Goal: Information Seeking & Learning: Learn about a topic

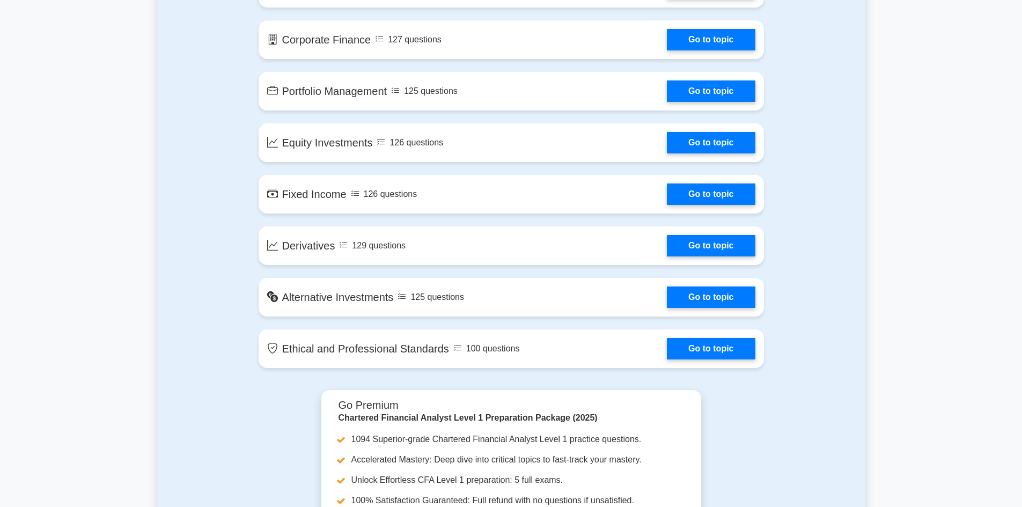
scroll to position [770, 0]
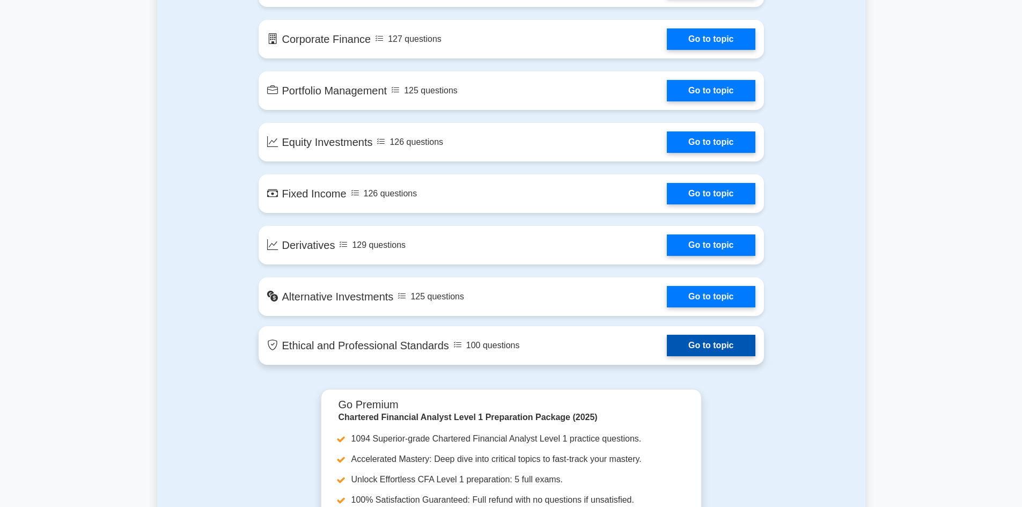
click at [720, 347] on link "Go to topic" at bounding box center [711, 345] width 88 height 21
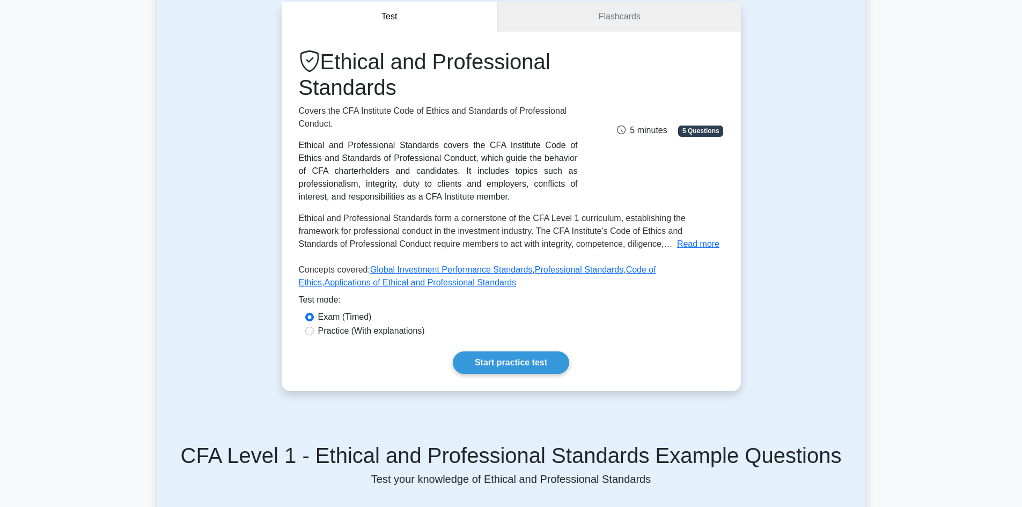
scroll to position [107, 0]
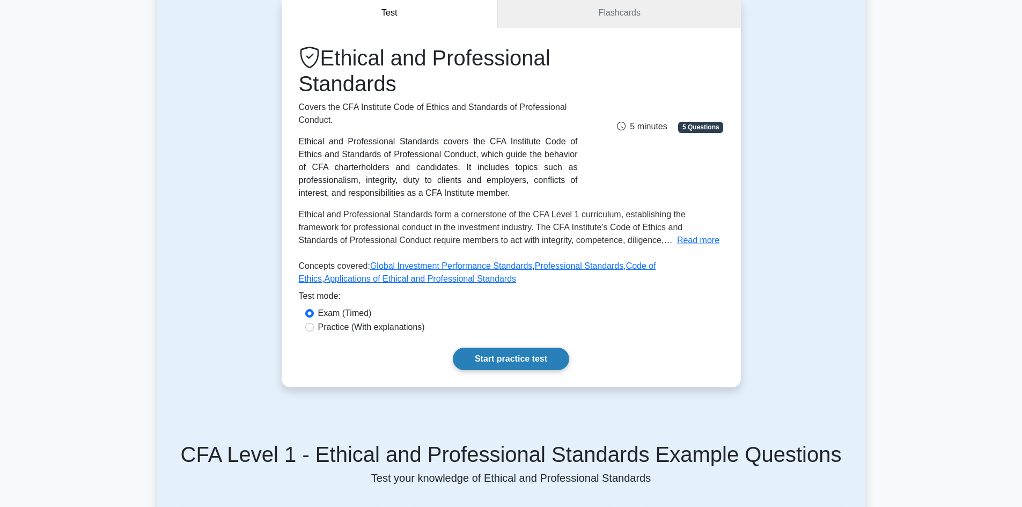
click at [496, 362] on link "Start practice test" at bounding box center [511, 359] width 116 height 23
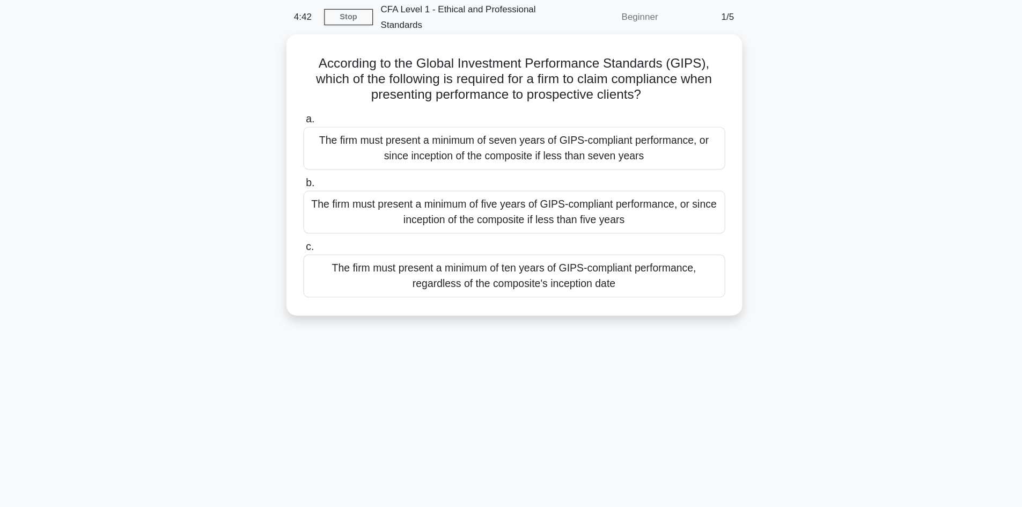
click at [513, 224] on div "The firm must present a minimum of five years of GIPS-compliant performance, or…" at bounding box center [511, 219] width 348 height 35
click at [337, 199] on input "b. The firm must present a minimum of five years of GIPS-compliant performance,…" at bounding box center [337, 195] width 0 height 7
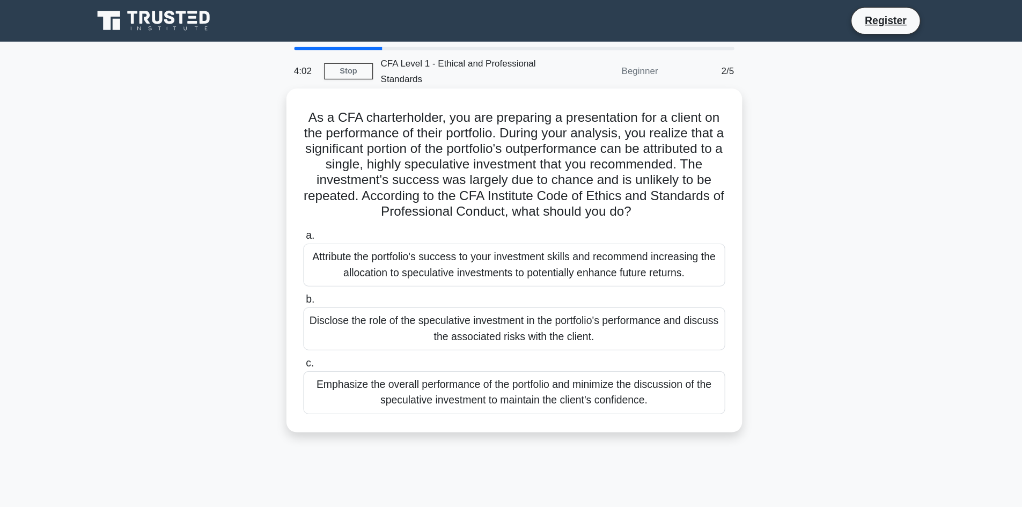
click at [539, 282] on div "Disclose the role of the speculative investment in the portfolio's performance …" at bounding box center [511, 270] width 348 height 35
click at [337, 250] on input "b. Disclose the role of the speculative investment in the portfolio's performan…" at bounding box center [337, 247] width 0 height 7
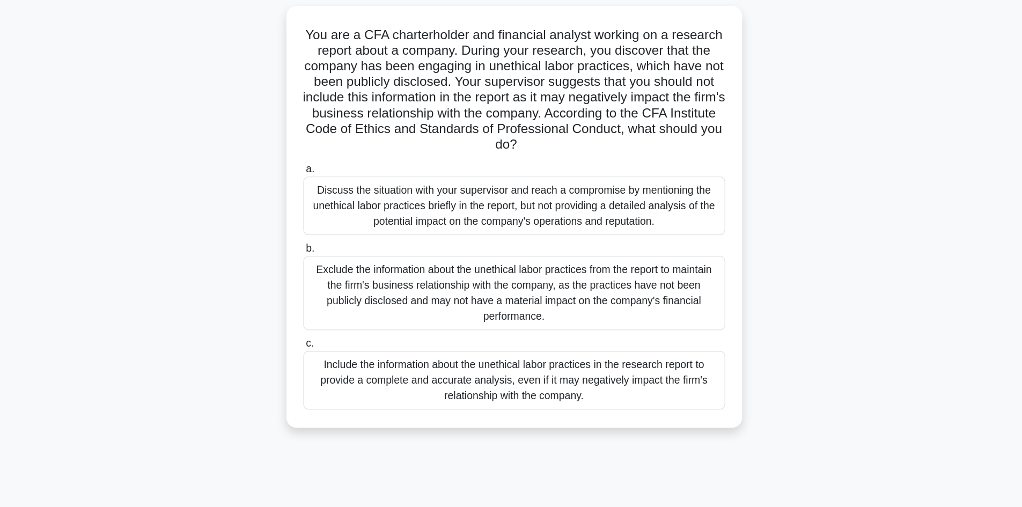
click at [499, 236] on div "Discuss the situation with your supervisor and reach a compromise by mentioning…" at bounding box center [511, 237] width 348 height 48
click at [337, 211] on input "a. Discuss the situation with your supervisor and reach a compromise by mention…" at bounding box center [337, 207] width 0 height 7
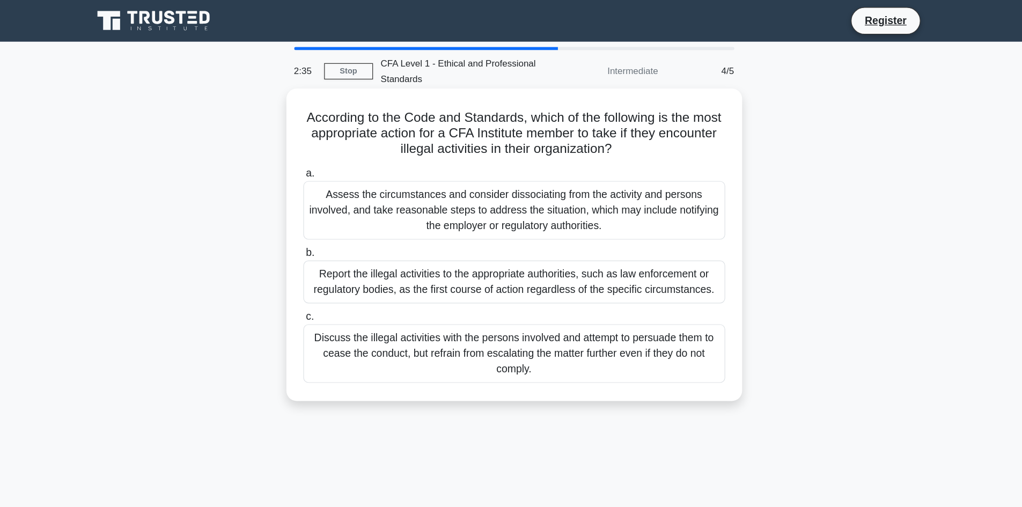
click at [531, 180] on div "Assess the circumstances and consider dissociating from the activity and person…" at bounding box center [511, 173] width 348 height 48
click at [337, 146] on input "a. Assess the circumstances and consider dissociating from the activity and per…" at bounding box center [337, 142] width 0 height 7
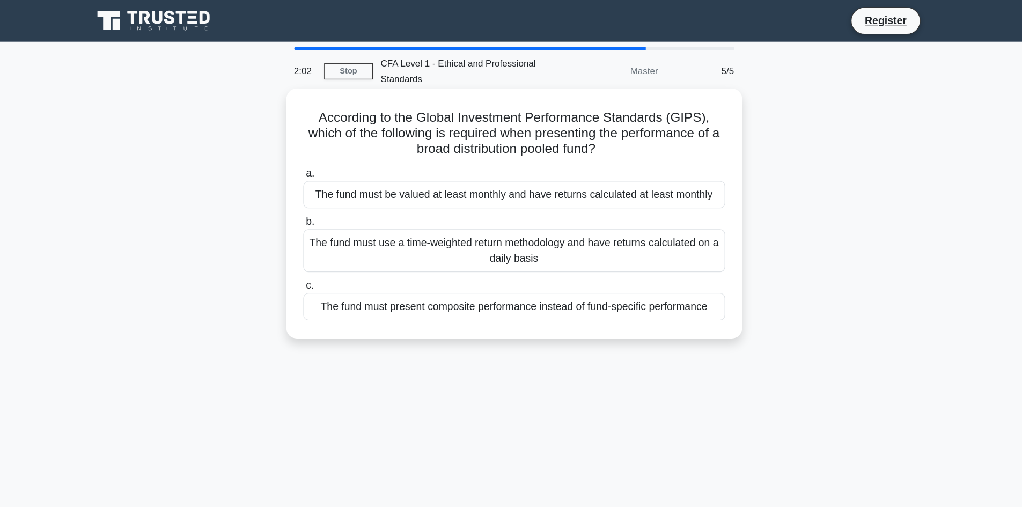
click at [562, 254] on div "The fund must present composite performance instead of fund-specific performance" at bounding box center [511, 252] width 348 height 23
click at [337, 239] on input "c. The fund must present composite performance instead of fund-specific perform…" at bounding box center [337, 235] width 0 height 7
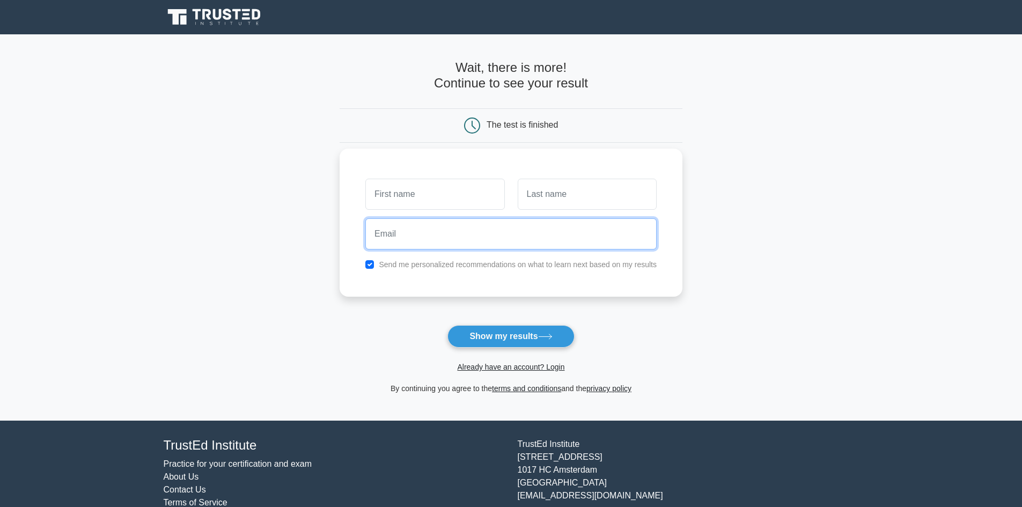
click at [492, 226] on input "email" at bounding box center [510, 233] width 291 height 31
click at [520, 322] on form "Wait, there is more! Continue to see your result The test is finished and the" at bounding box center [511, 227] width 343 height 335
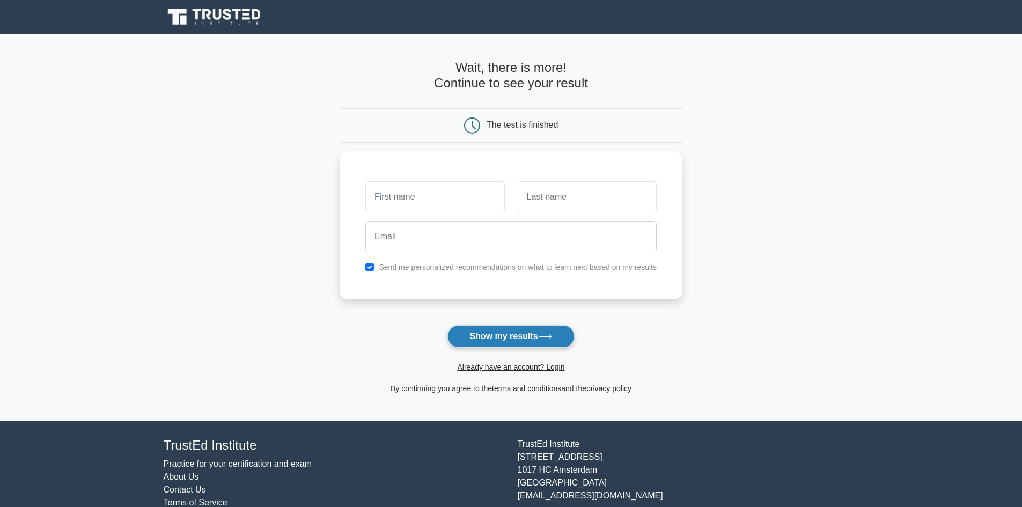
click at [501, 336] on button "Show my results" at bounding box center [510, 336] width 127 height 23
type input "[PERSON_NAME]"
click at [567, 187] on input "text" at bounding box center [587, 194] width 139 height 31
type input "j"
click at [502, 344] on button "Show my results" at bounding box center [510, 336] width 127 height 23
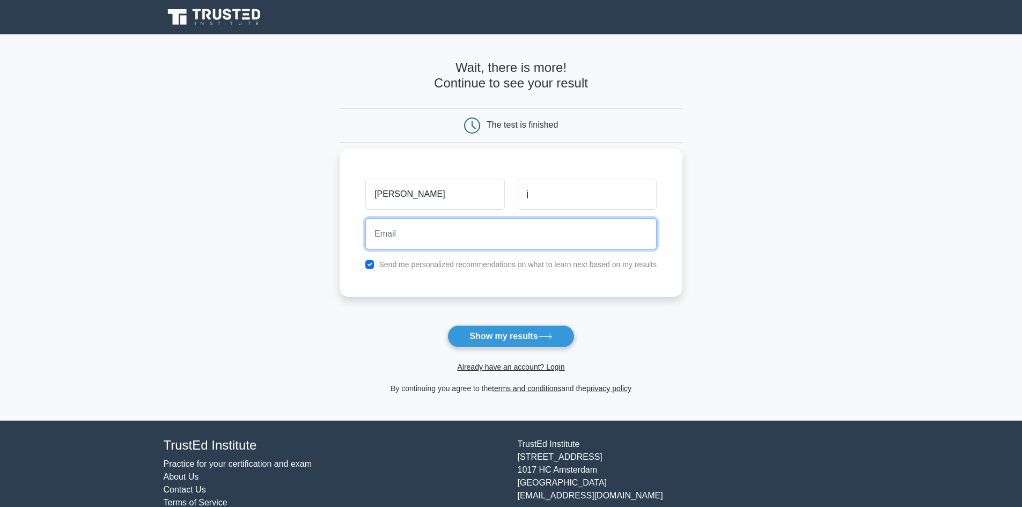
click at [443, 228] on input "email" at bounding box center [510, 233] width 291 height 31
type input "h"
paste input "[EMAIL_ADDRESS][DOMAIN_NAME]"
type input "[EMAIL_ADDRESS][DOMAIN_NAME]"
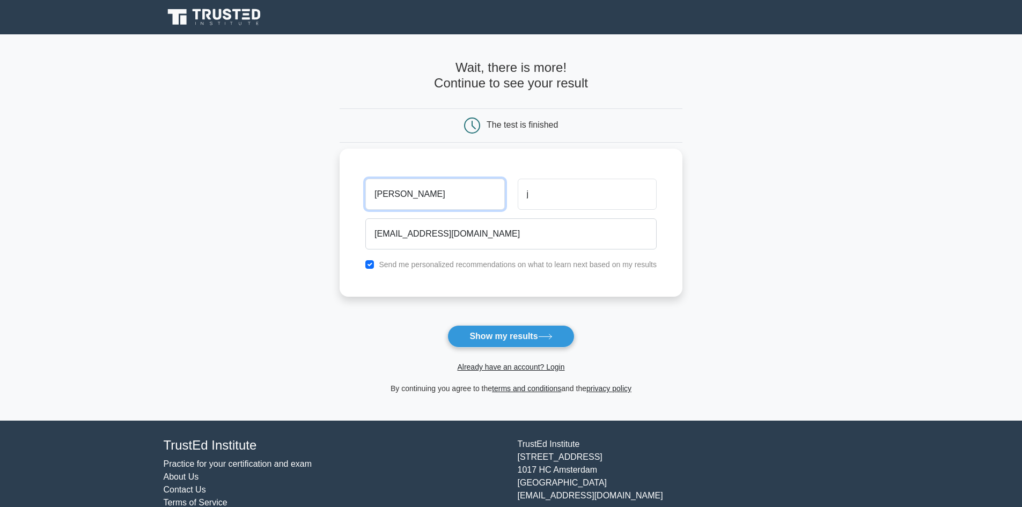
click at [418, 200] on input "[PERSON_NAME]" at bounding box center [434, 194] width 139 height 31
type input "[PERSON_NAME]"
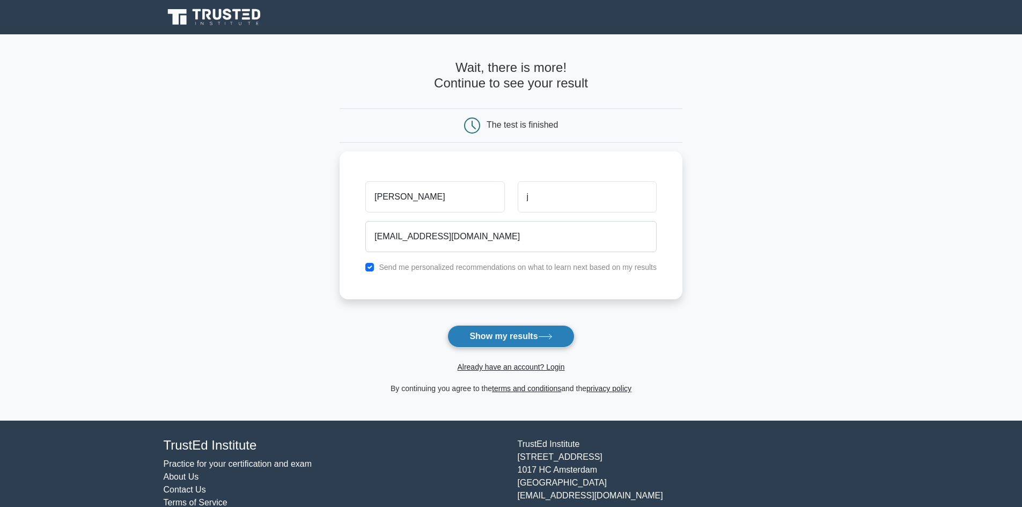
click at [518, 343] on button "Show my results" at bounding box center [510, 336] width 127 height 23
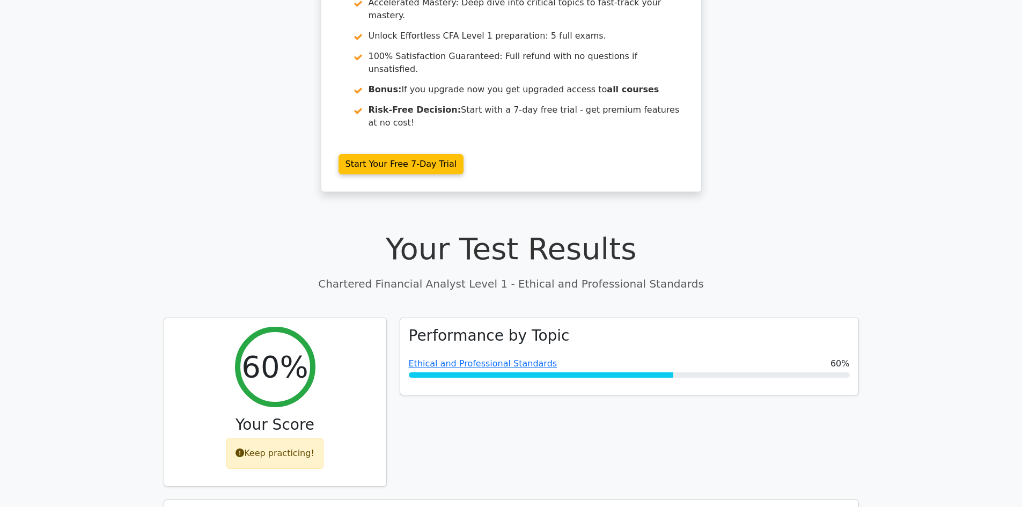
scroll to position [124, 0]
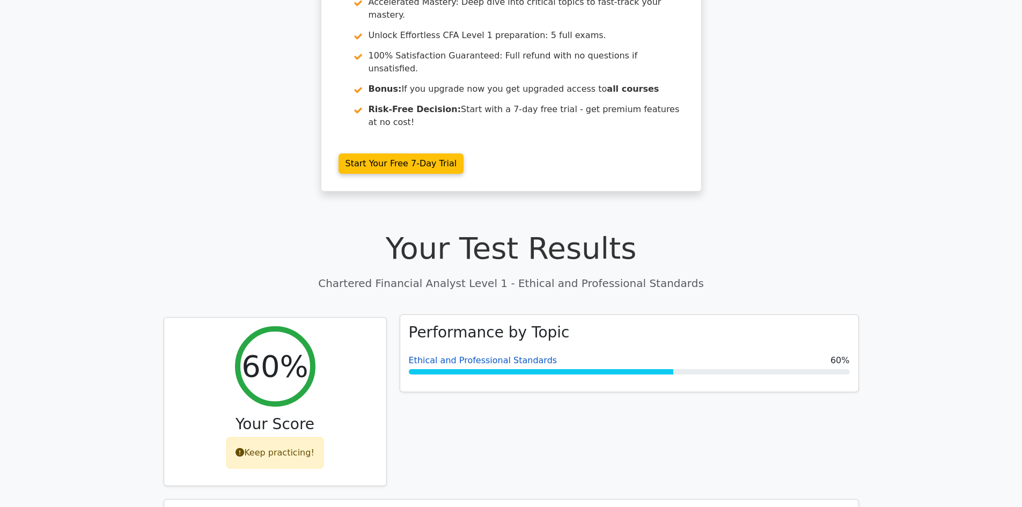
click at [490, 355] on link "Ethical and Professional Standards" at bounding box center [483, 360] width 149 height 10
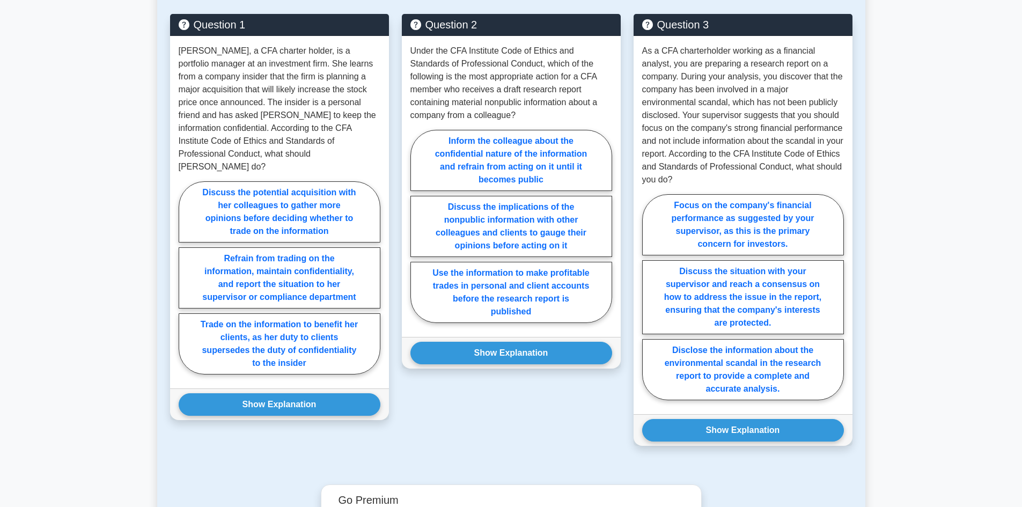
scroll to position [607, 0]
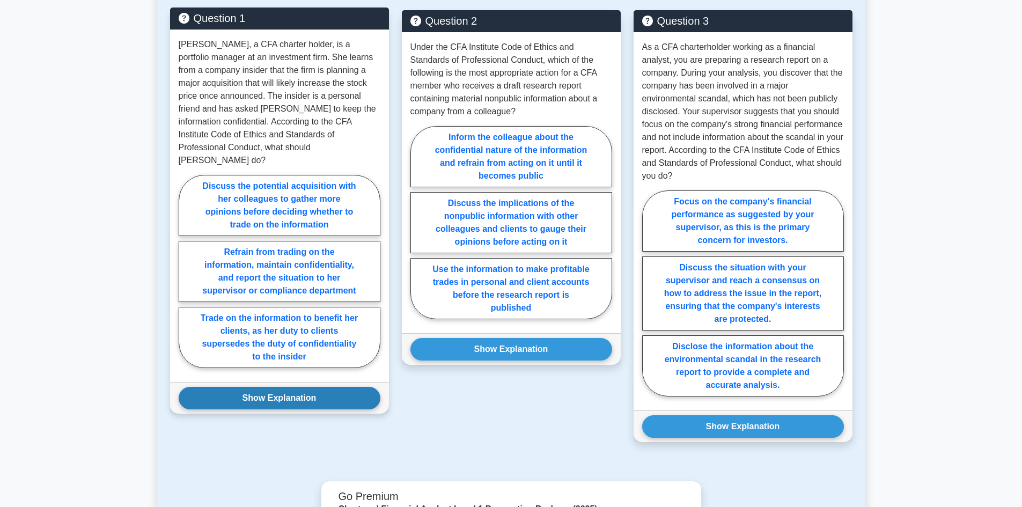
click at [314, 387] on button "Show Explanation" at bounding box center [280, 398] width 202 height 23
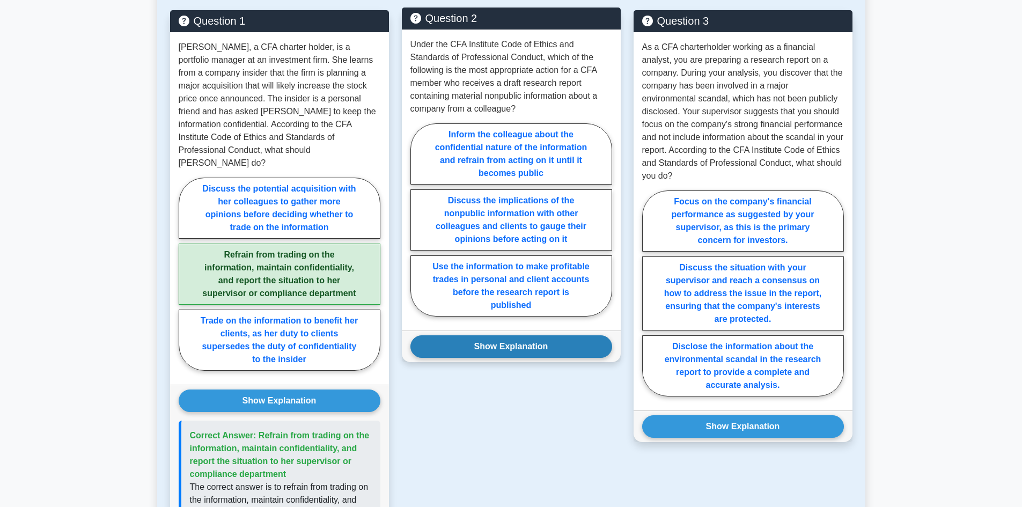
click at [483, 353] on button "Show Explanation" at bounding box center [511, 346] width 202 height 23
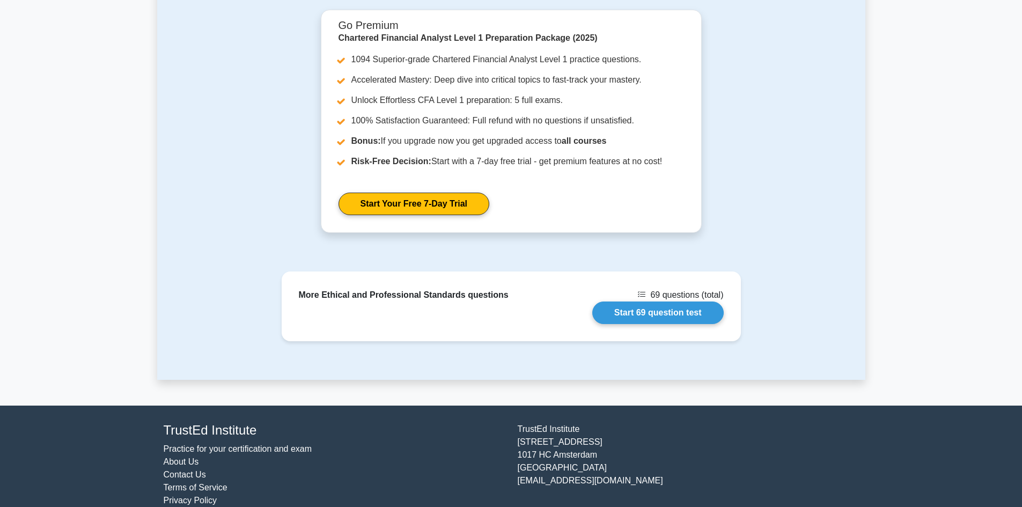
scroll to position [1427, 0]
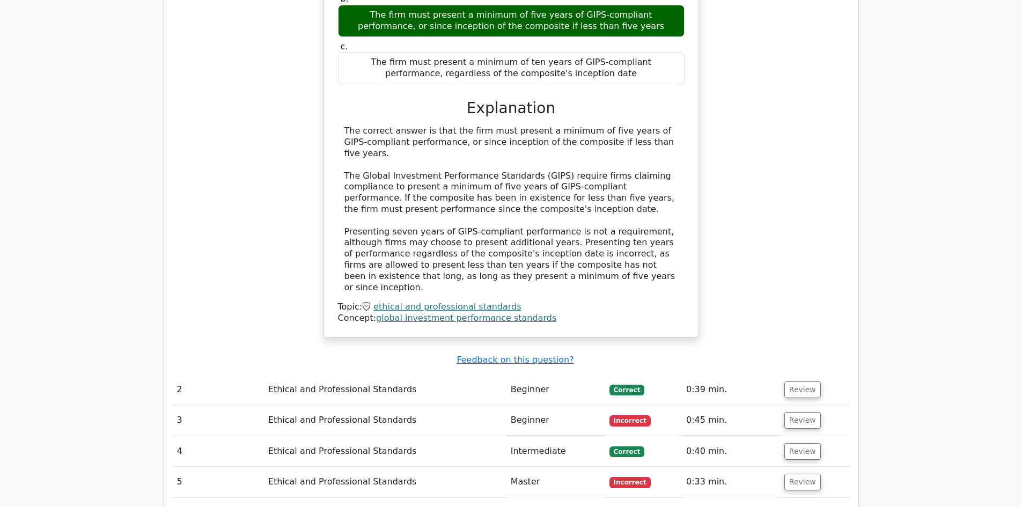
scroll to position [997, 0]
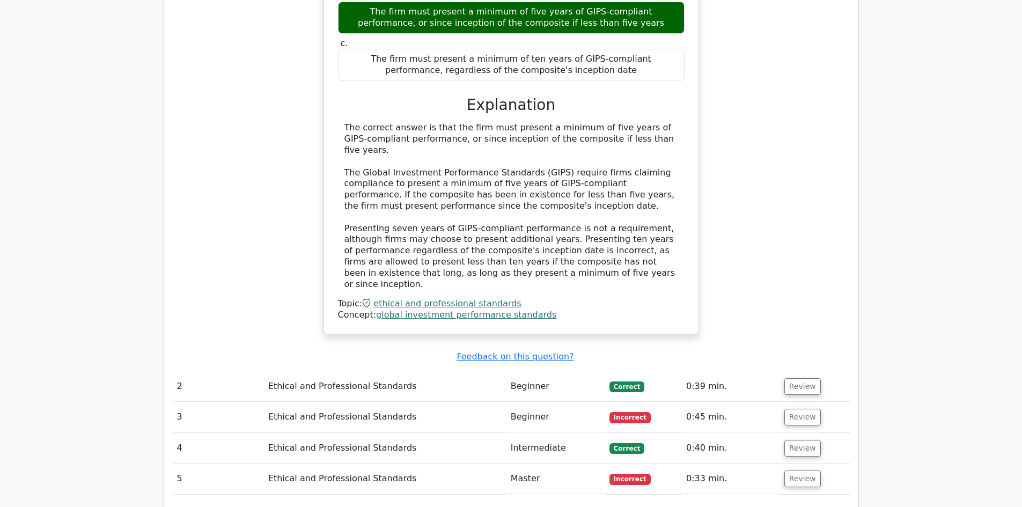
click at [587, 402] on td "Beginner" at bounding box center [555, 417] width 99 height 31
click at [378, 402] on td "Ethical and Professional Standards" at bounding box center [385, 417] width 242 height 31
click at [787, 409] on button "Review" at bounding box center [802, 417] width 36 height 17
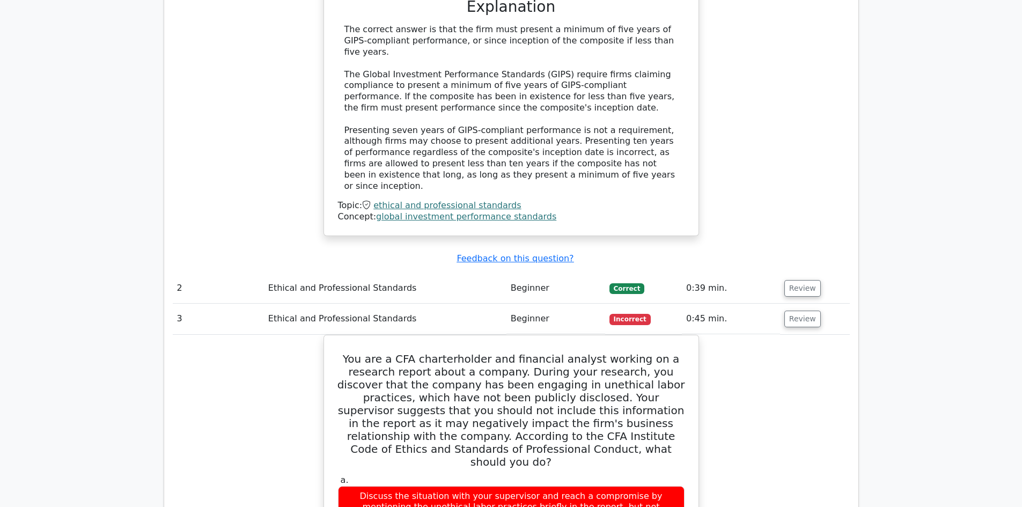
scroll to position [1086, 0]
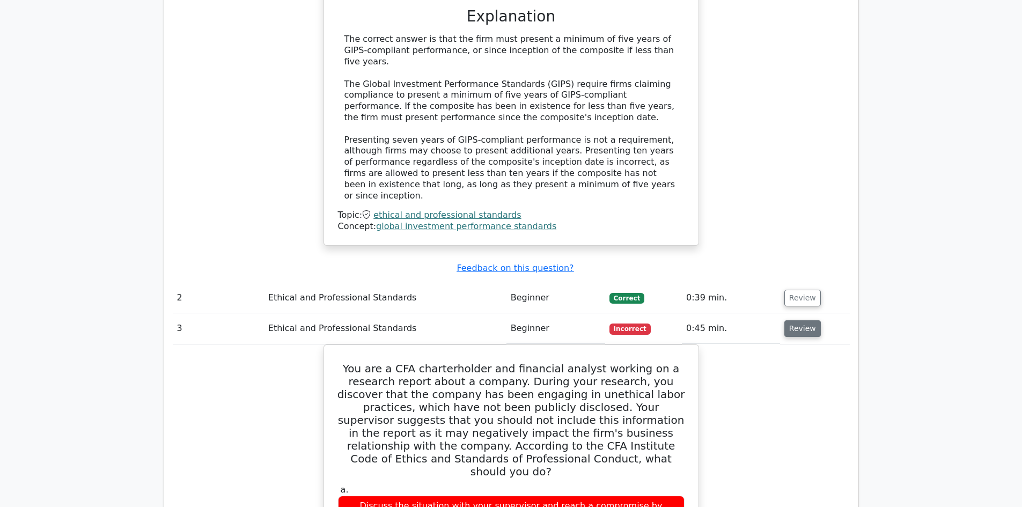
click at [792, 320] on button "Review" at bounding box center [802, 328] width 36 height 17
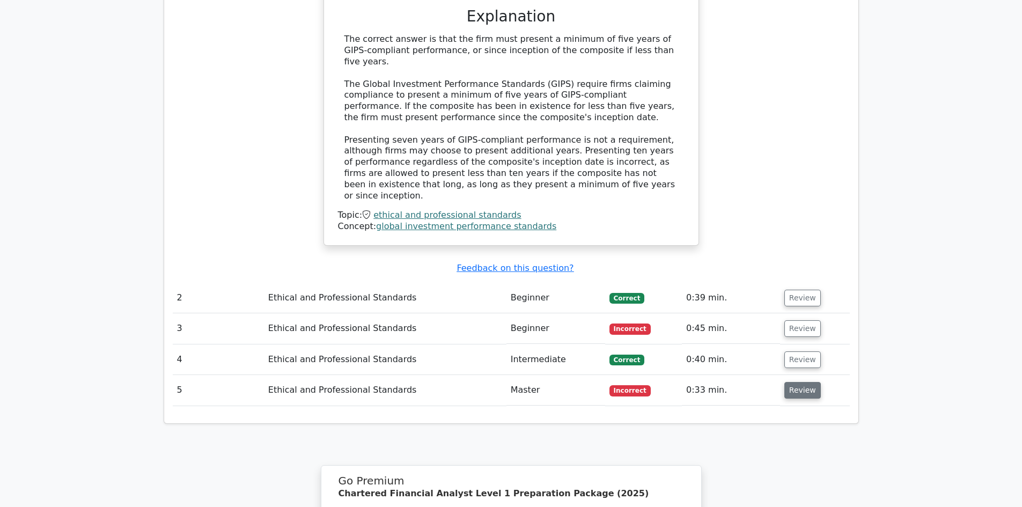
click at [794, 382] on button "Review" at bounding box center [802, 390] width 36 height 17
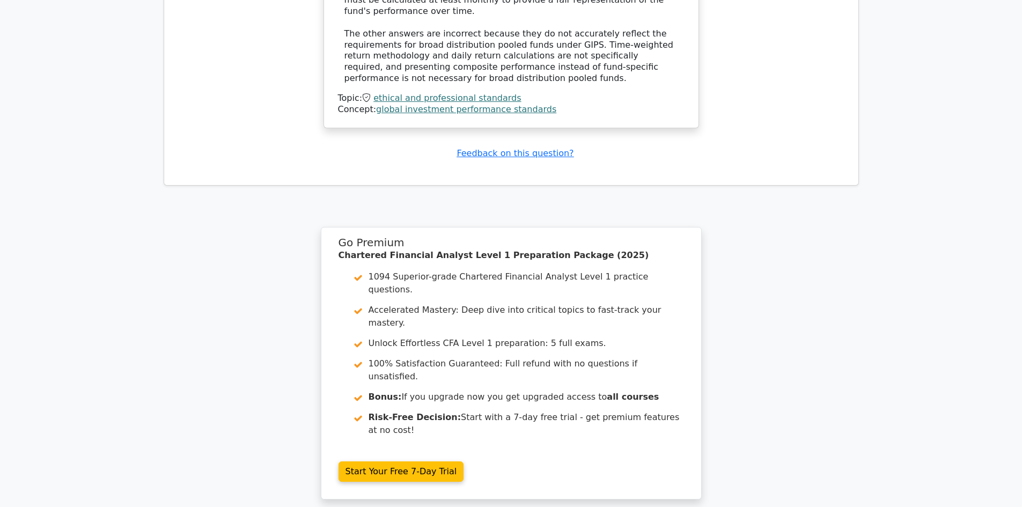
scroll to position [1810, 0]
